Goal: Obtain resource: Obtain resource

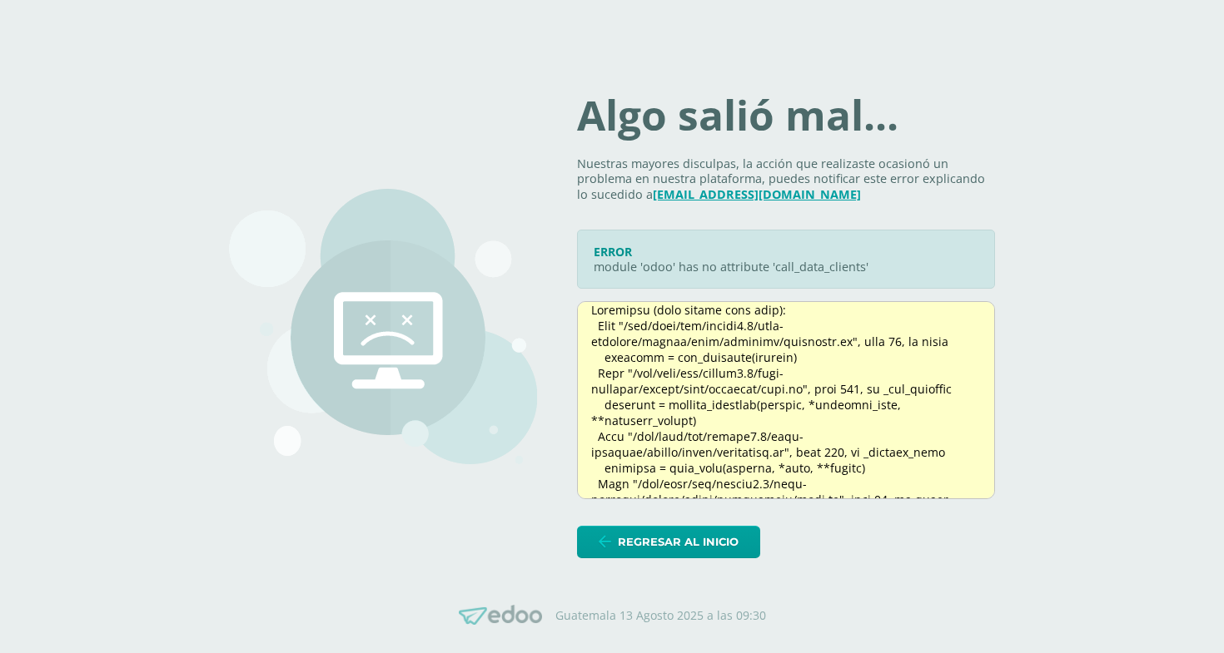
scroll to position [246, 0]
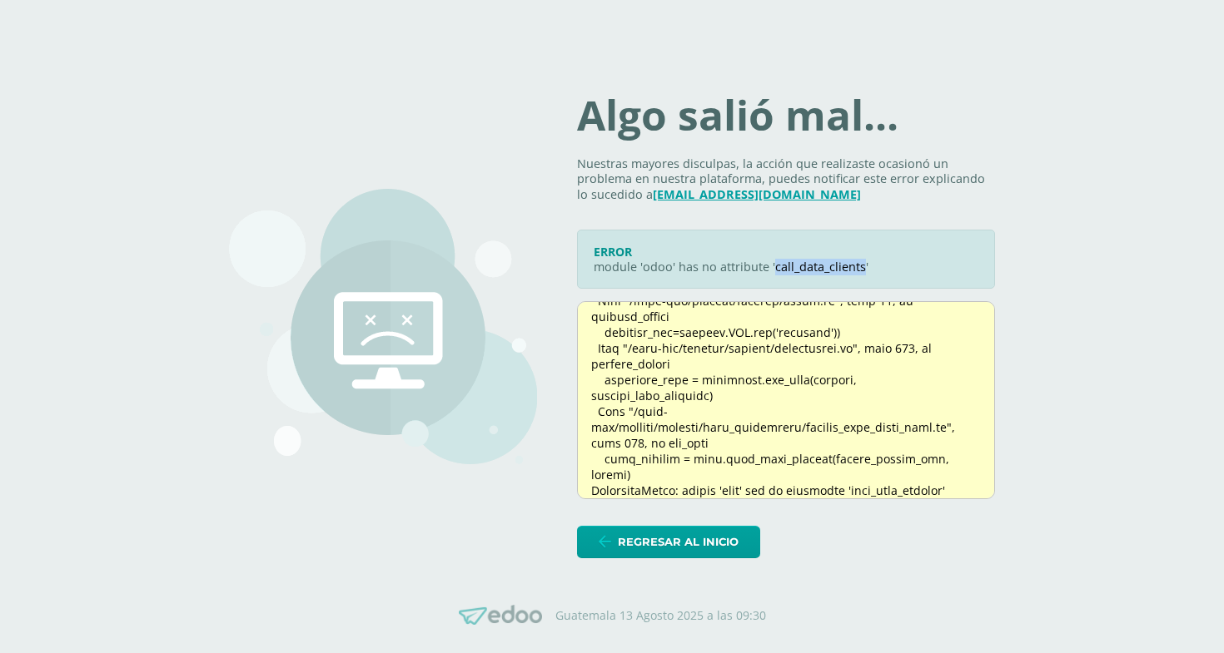
drag, startPoint x: 788, startPoint y: 266, endPoint x: 876, endPoint y: 268, distance: 87.4
click at [876, 268] on p "module 'odoo' has no attribute 'call_data_clients'" at bounding box center [785, 268] width 385 height 16
copy p "call_data_clients"
click at [844, 260] on p "module 'odoo' has no attribute 'call_data_clients'" at bounding box center [785, 268] width 385 height 16
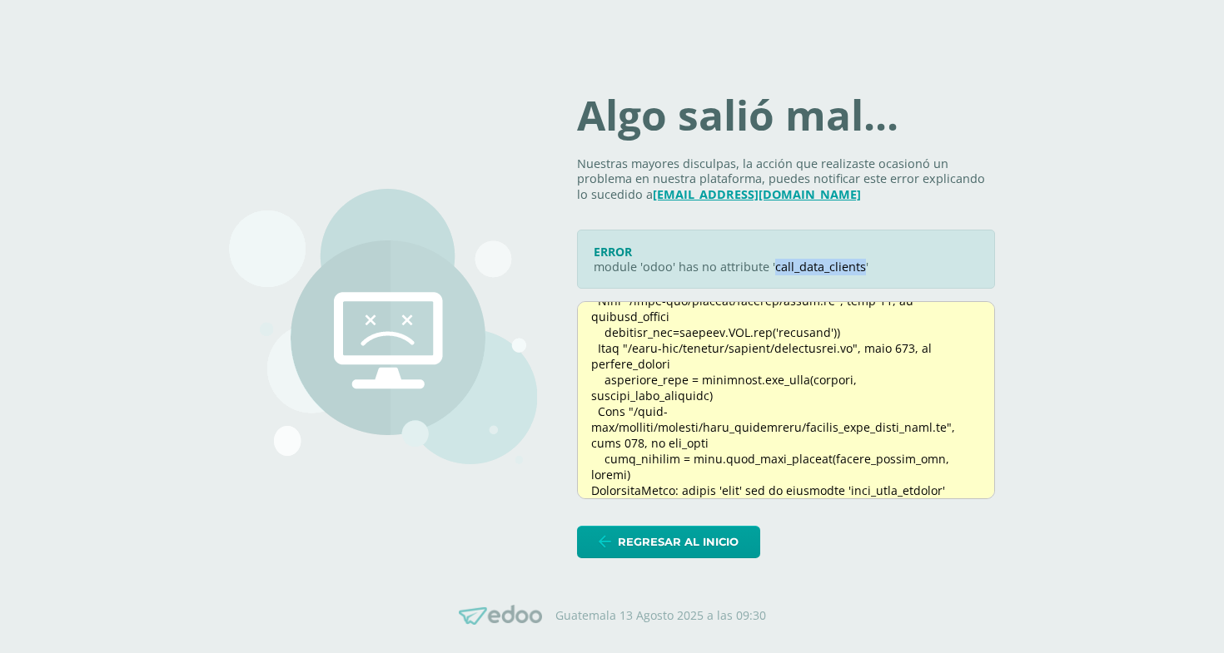
click at [851, 420] on div at bounding box center [786, 400] width 418 height 198
click at [899, 404] on div at bounding box center [786, 400] width 418 height 198
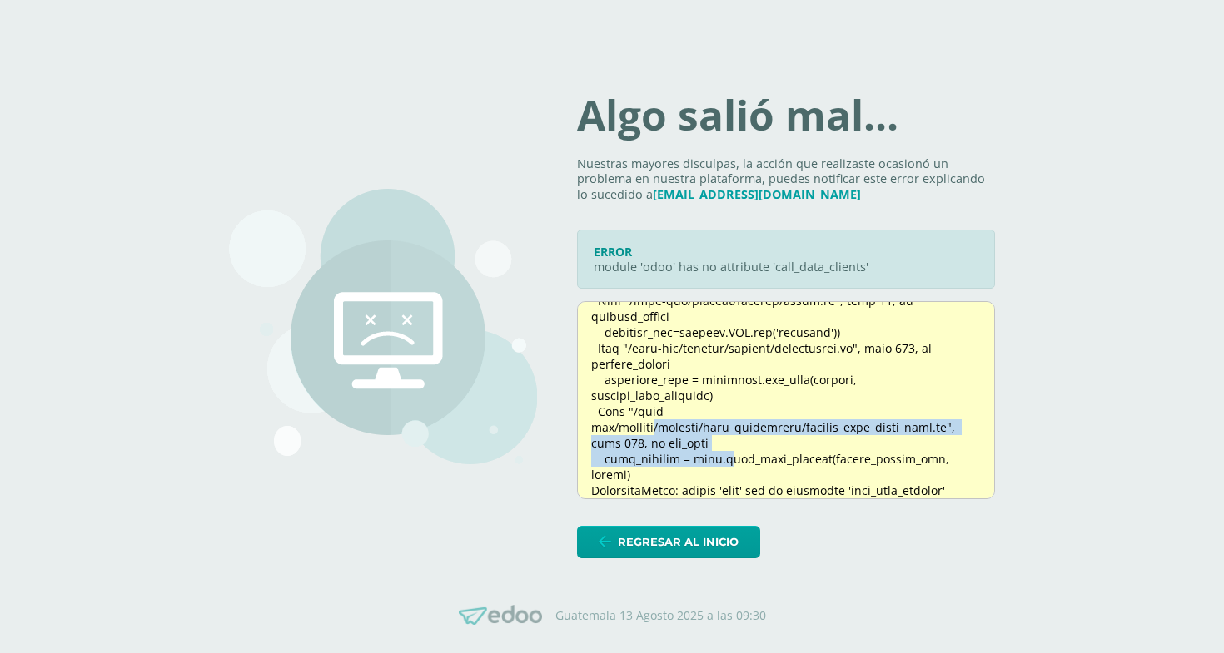
click at [899, 405] on div at bounding box center [786, 400] width 418 height 198
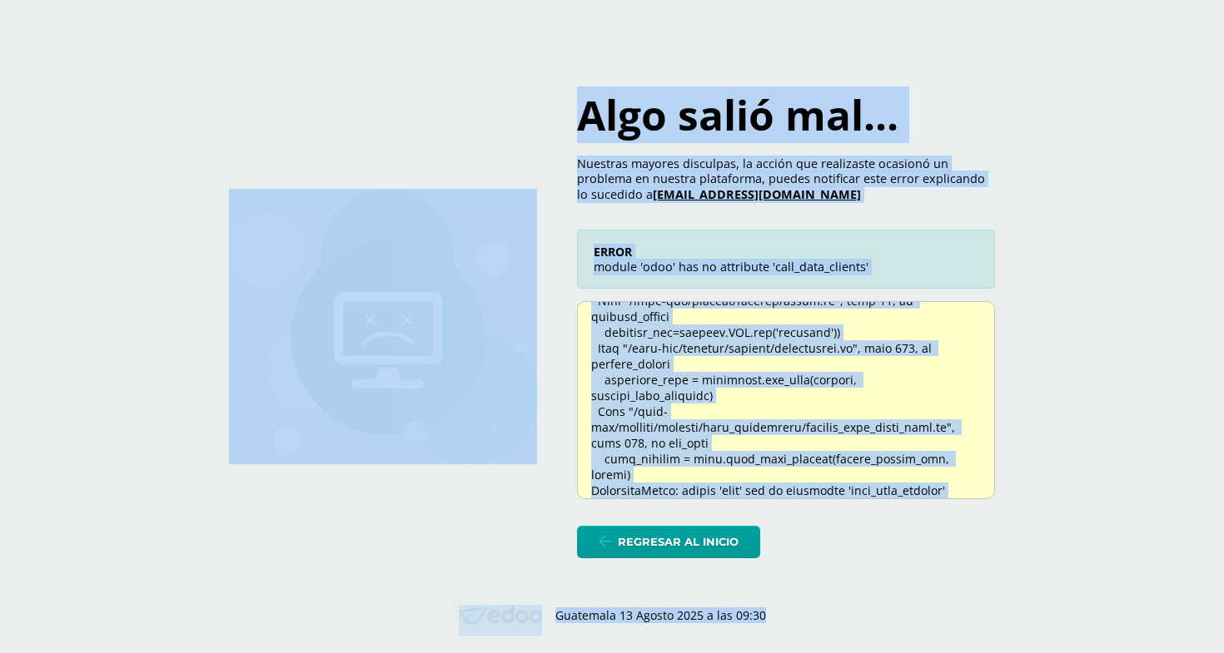
click at [899, 405] on div at bounding box center [786, 400] width 418 height 198
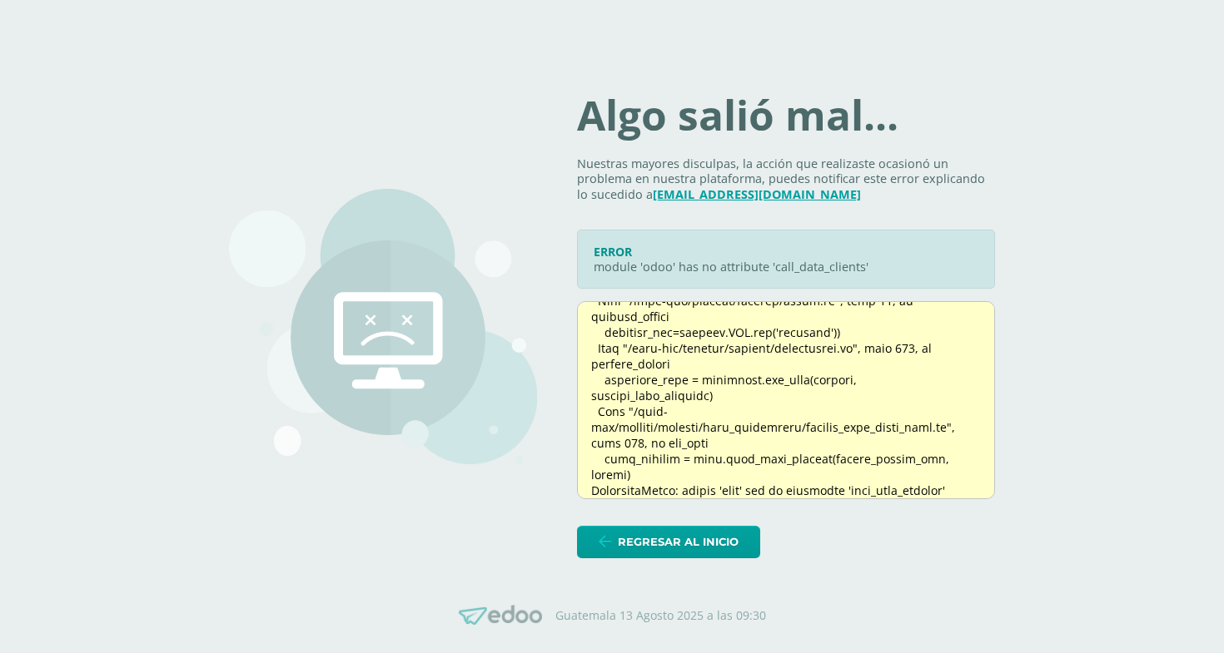
click at [951, 458] on div at bounding box center [786, 400] width 418 height 198
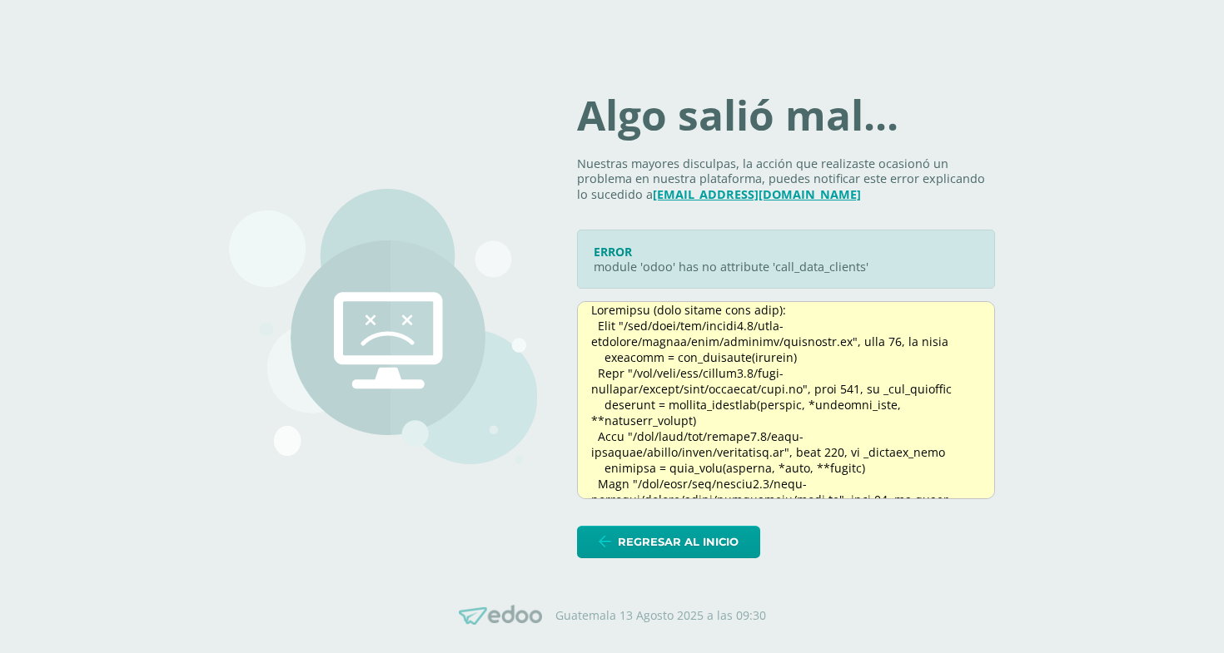
drag, startPoint x: 953, startPoint y: 458, endPoint x: 591, endPoint y: 316, distance: 388.7
click at [591, 316] on div "Algo salió mal... Nuestras mayores disculpas, la acción que realizaste ocasionó…" at bounding box center [612, 327] width 766 height 464
copy div "Traceback (most recent call last): File "/opt/venv/lib/python3.7/site-packages/…"
click at [870, 378] on div at bounding box center [786, 400] width 418 height 198
drag, startPoint x: 788, startPoint y: 266, endPoint x: 879, endPoint y: 266, distance: 90.7
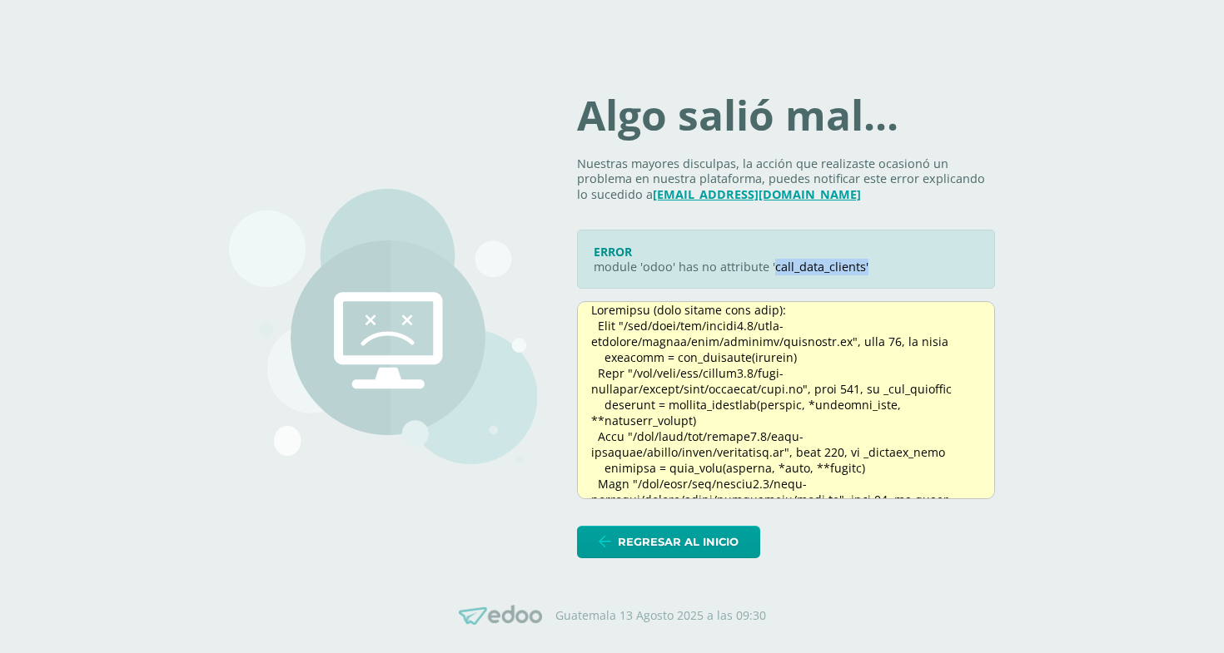
click at [879, 266] on p "module 'odoo' has no attribute 'call_data_clients'" at bounding box center [785, 268] width 385 height 16
copy p "call_data_clients'"
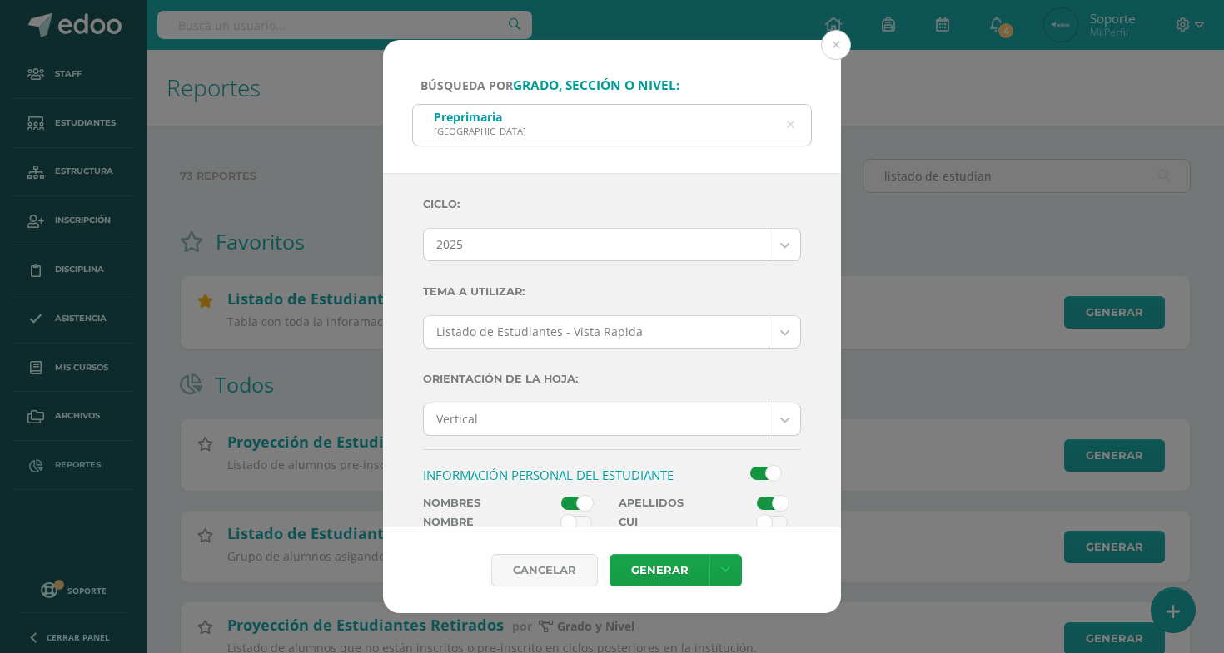
scroll to position [447, 0]
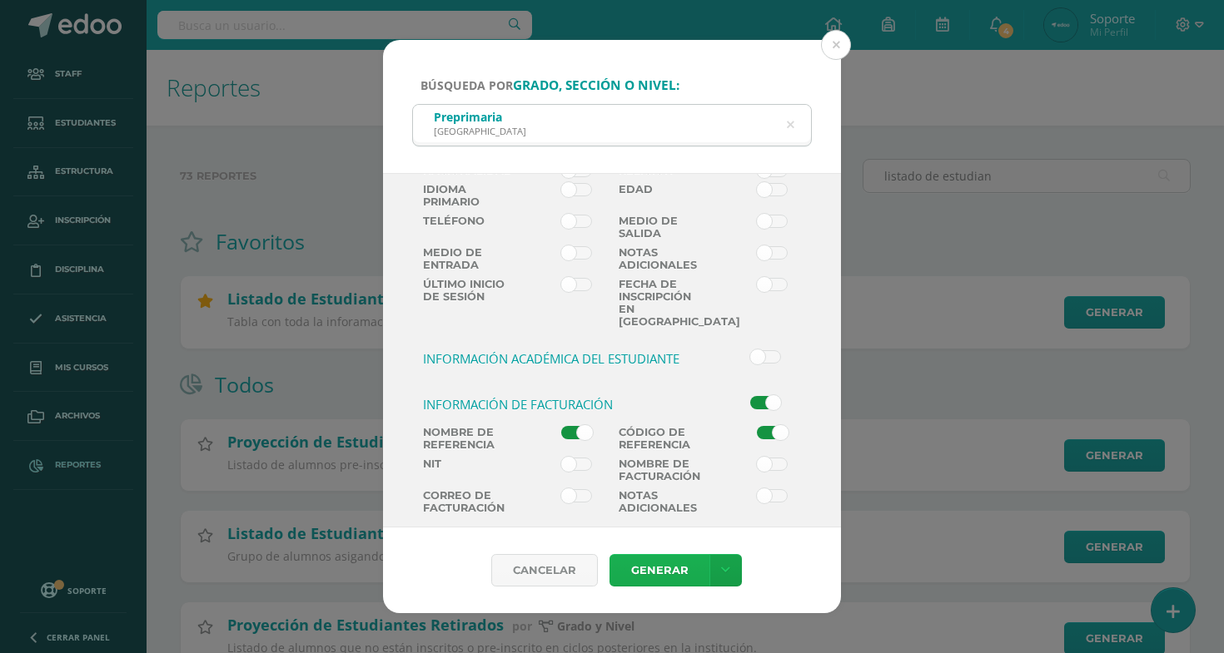
click at [645, 560] on link "Generar" at bounding box center [659, 570] width 100 height 32
click at [722, 554] on div "Cancelar Generar Descargar como HTML Descargar como PDF Descargar como XLS" at bounding box center [612, 571] width 458 height 86
click at [722, 597] on div "Cancelar Generar Descargar como HTML Descargar como PDF Descargar como XLS" at bounding box center [612, 571] width 458 height 86
click at [722, 576] on icon at bounding box center [725, 570] width 9 height 14
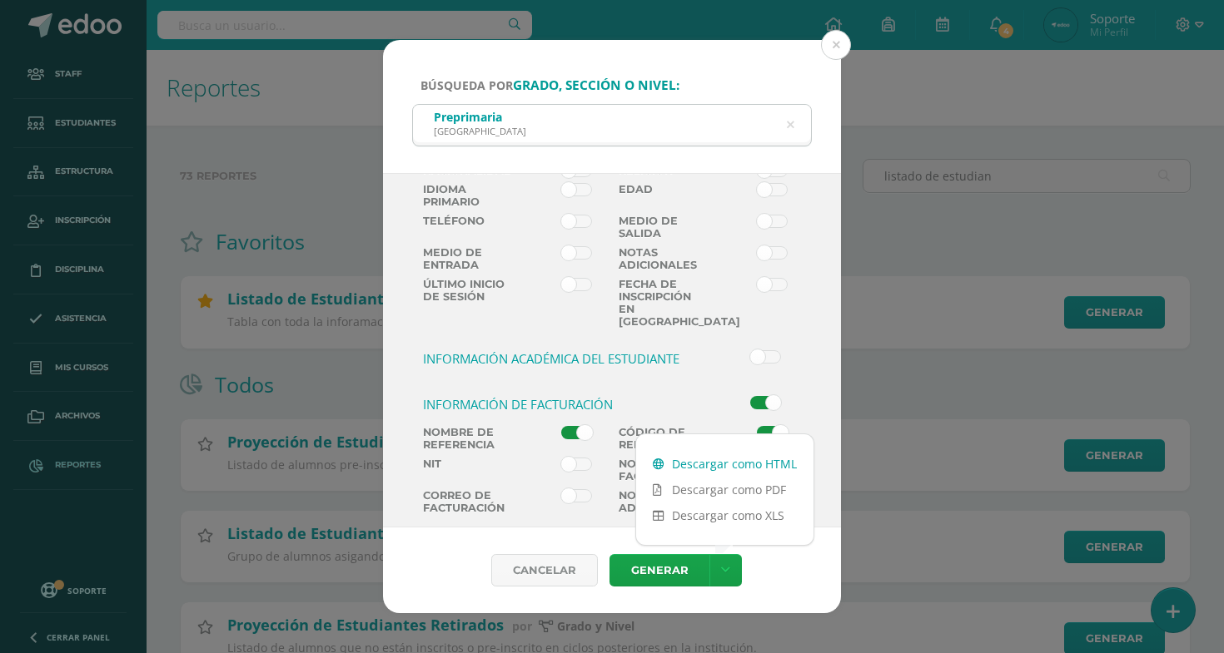
click at [719, 464] on link "Descargar como HTML" at bounding box center [724, 464] width 177 height 26
click at [574, 464] on span at bounding box center [576, 464] width 31 height 13
click at [0, 0] on input "checkbox" at bounding box center [0, 0] width 0 height 0
click at [767, 465] on span at bounding box center [772, 464] width 31 height 13
click at [0, 0] on input "checkbox" at bounding box center [0, 0] width 0 height 0
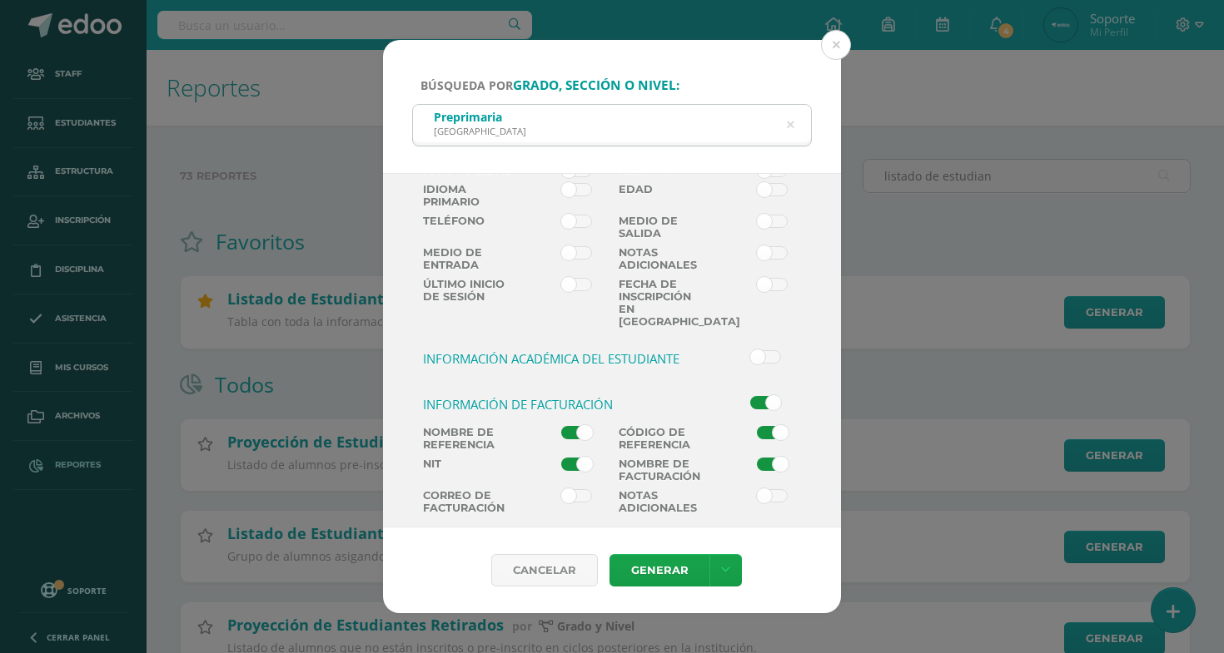
click at [581, 489] on span at bounding box center [576, 495] width 31 height 13
click at [0, 0] on input "checkbox" at bounding box center [0, 0] width 0 height 0
click at [772, 489] on span at bounding box center [772, 495] width 31 height 13
click at [0, 0] on input "checkbox" at bounding box center [0, 0] width 0 height 0
click at [689, 547] on div "Cancelar Generar" at bounding box center [612, 571] width 458 height 86
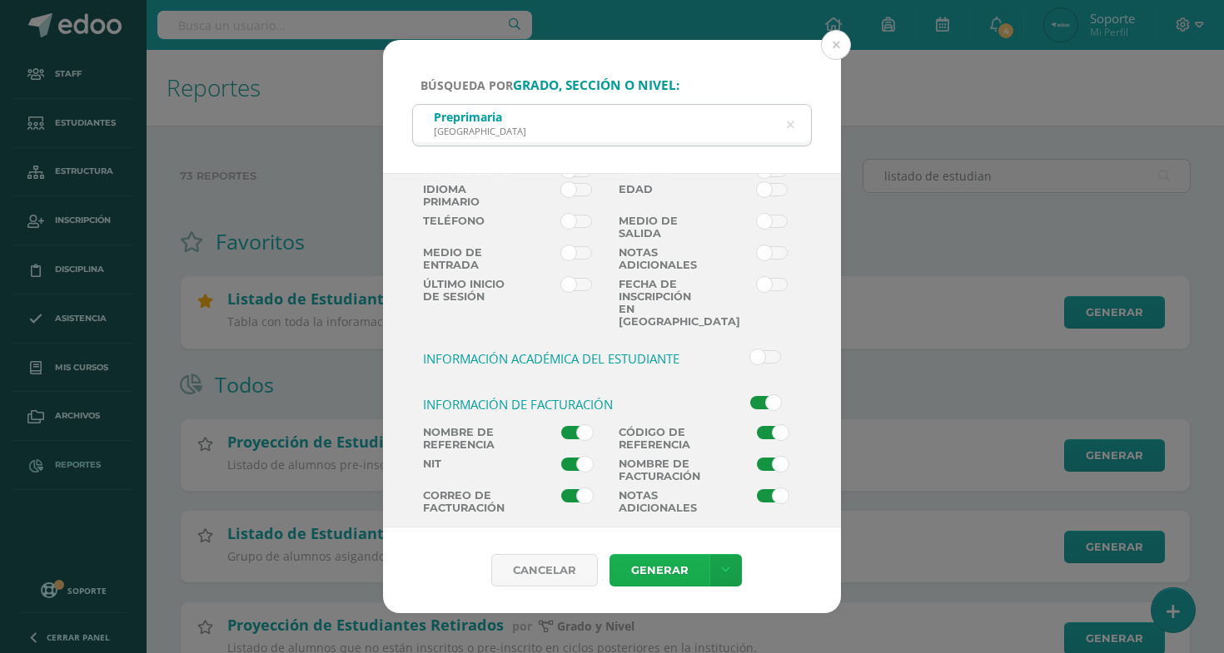
click at [678, 564] on link "Generar" at bounding box center [659, 570] width 100 height 32
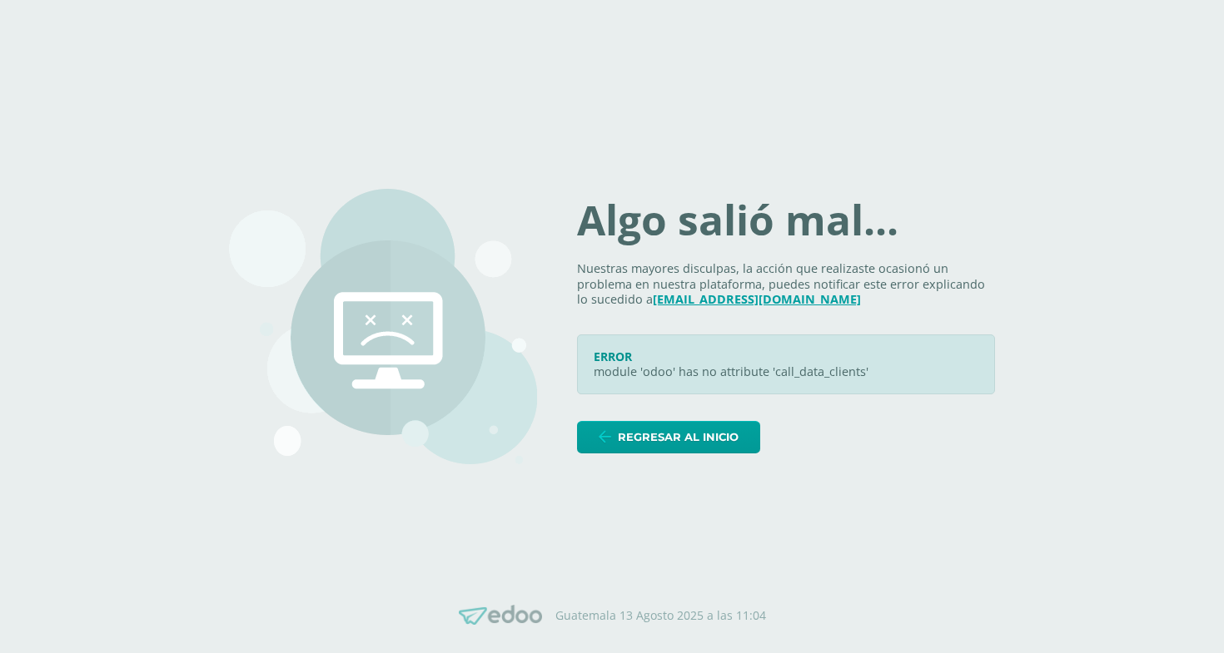
click at [991, 336] on div "ERROR module 'odoo' has no attribute 'call_data_clients'" at bounding box center [786, 365] width 418 height 60
click at [984, 340] on icon at bounding box center [978, 346] width 13 height 13
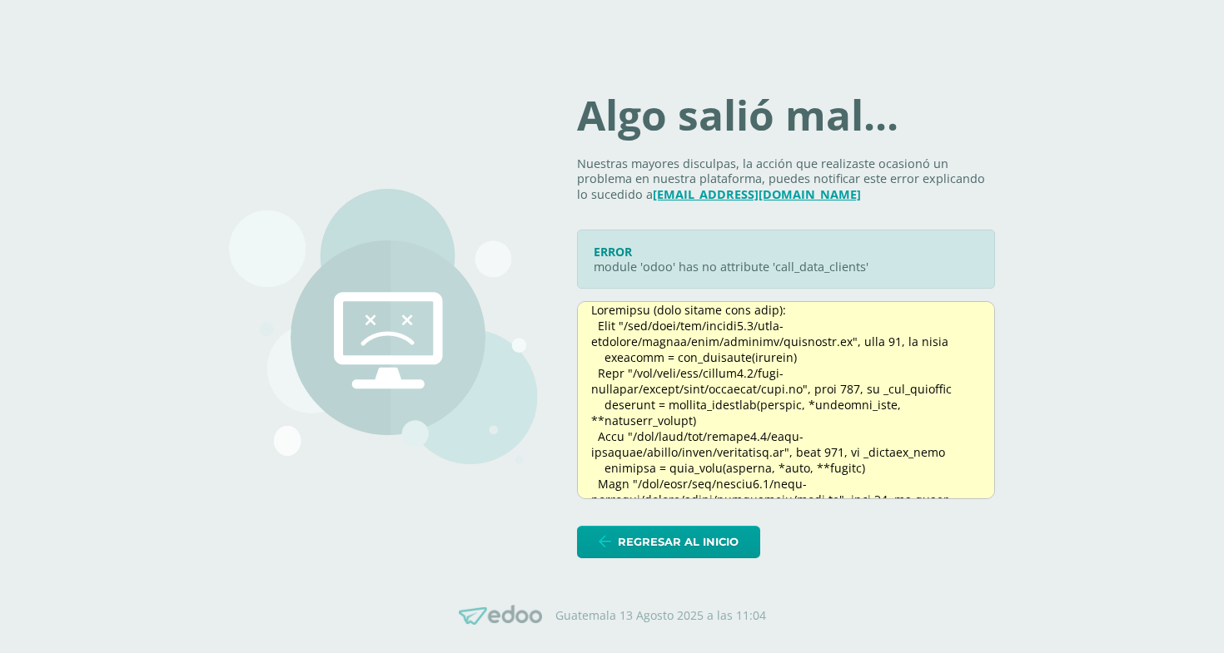
scroll to position [246, 0]
